Goal: Information Seeking & Learning: Stay updated

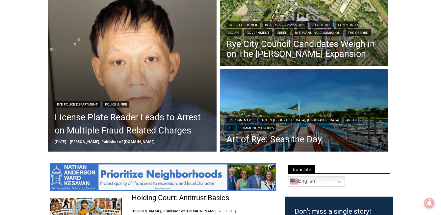
scroll to position [218, 0]
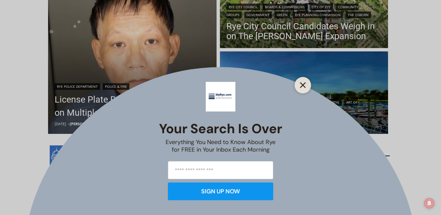
click at [305, 83] on line "Close" at bounding box center [303, 85] width 5 height 5
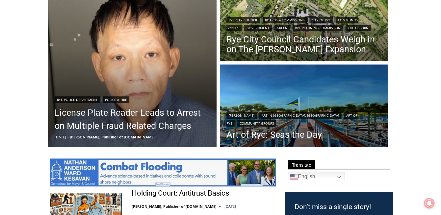
scroll to position [192, 0]
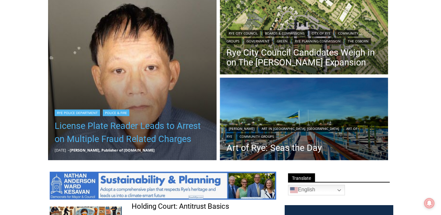
click at [123, 131] on link "License Plate Reader Leads to Arrest on Multiple Fraud Related Charges" at bounding box center [133, 133] width 156 height 26
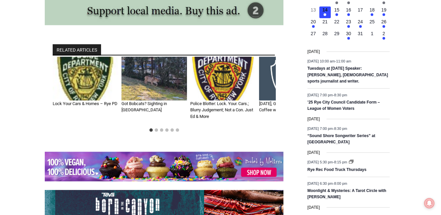
scroll to position [824, 0]
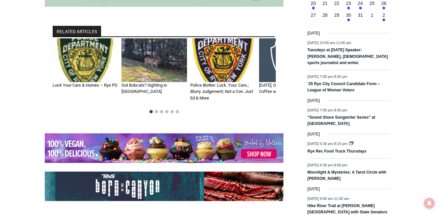
click at [151, 82] on img "2 of 6" at bounding box center [155, 61] width 66 height 44
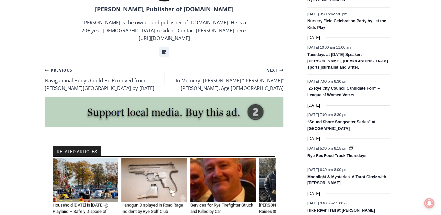
scroll to position [903, 0]
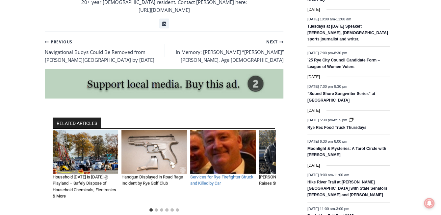
click at [200, 186] on link "Services for Rye Firefighter Struck and Killed by Car" at bounding box center [221, 181] width 63 height 12
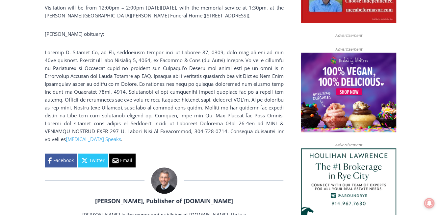
scroll to position [406, 0]
